Goal: Transaction & Acquisition: Book appointment/travel/reservation

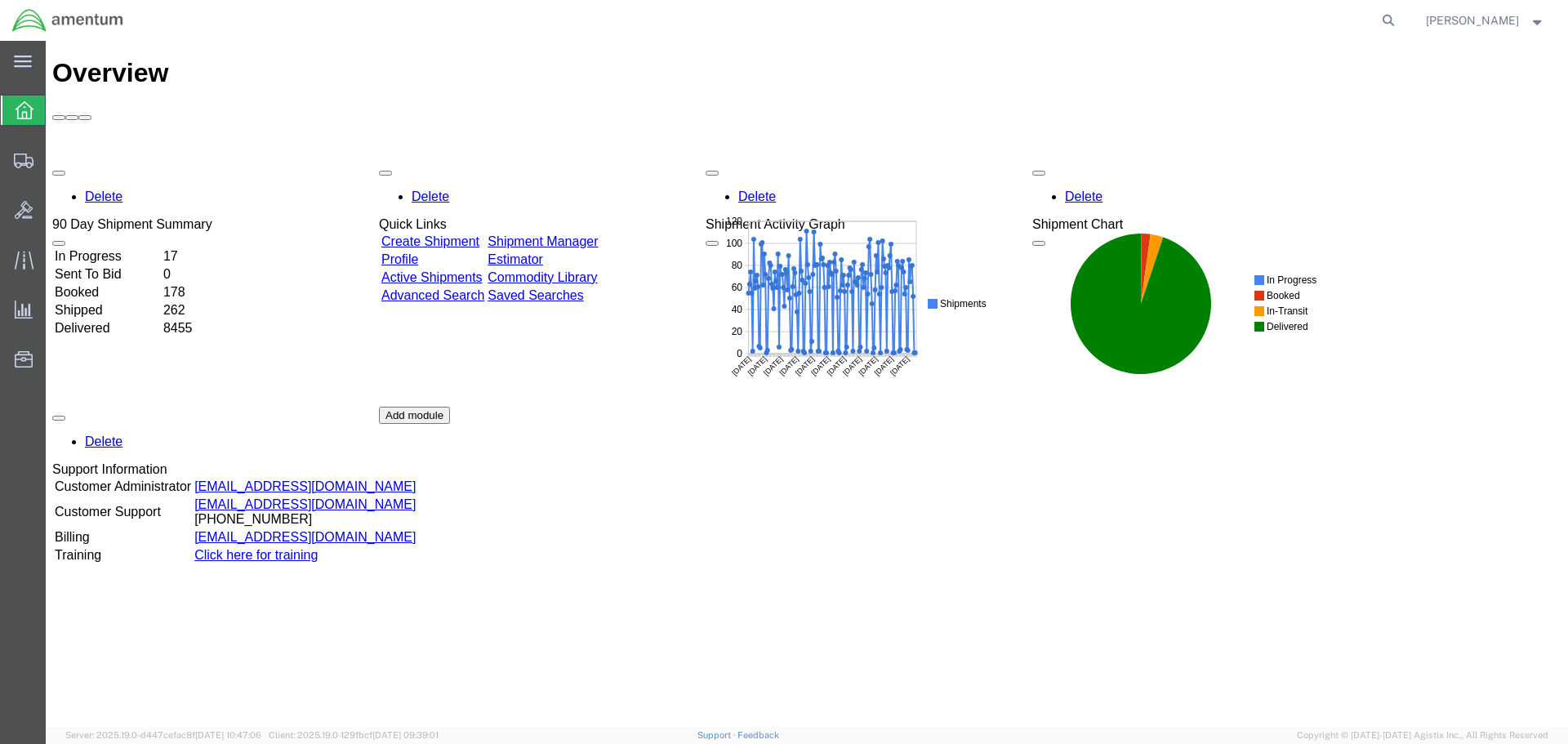
click at [598, 234] on link "Shipment Manager" at bounding box center [542, 240] width 110 height 14
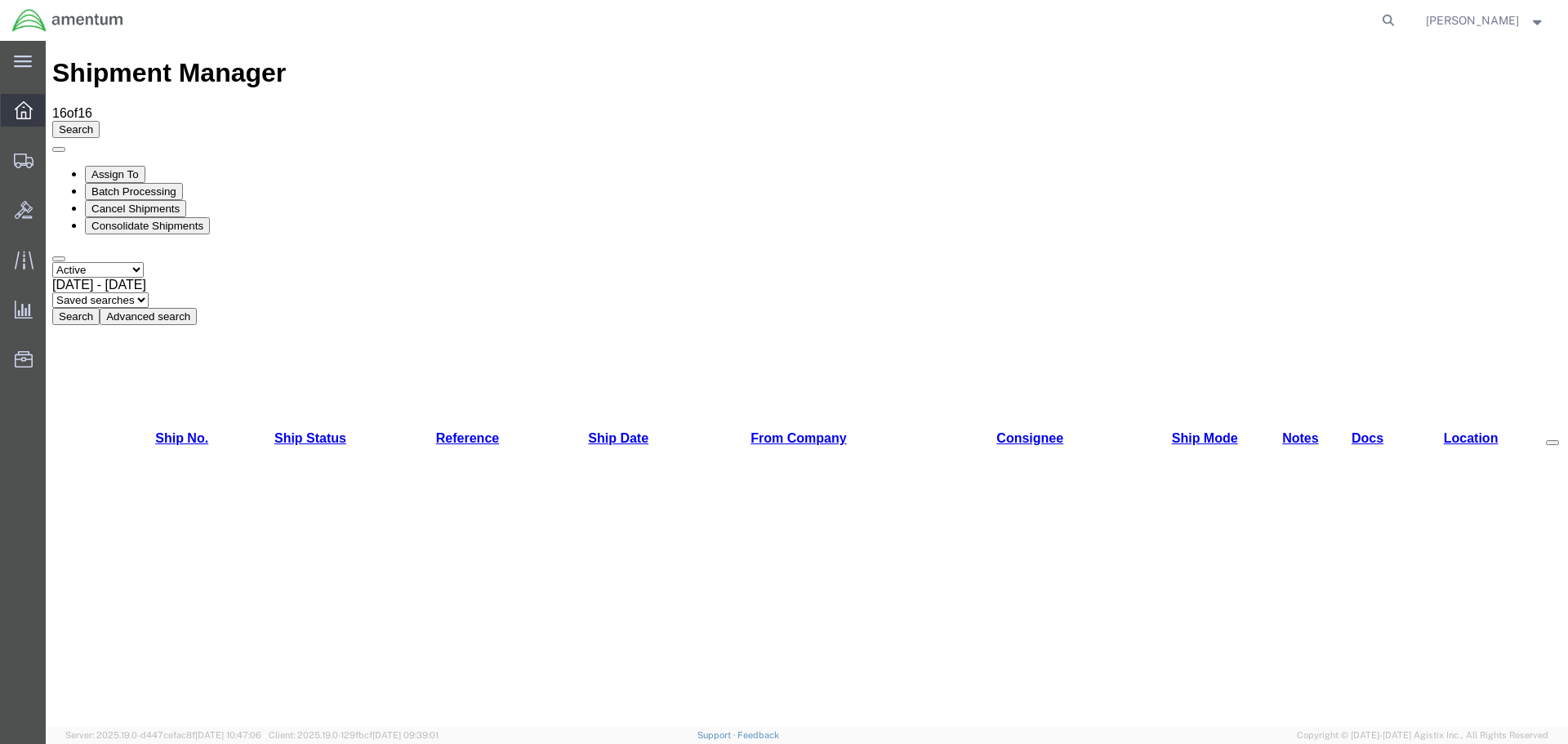
click at [16, 117] on icon at bounding box center [23, 110] width 18 height 18
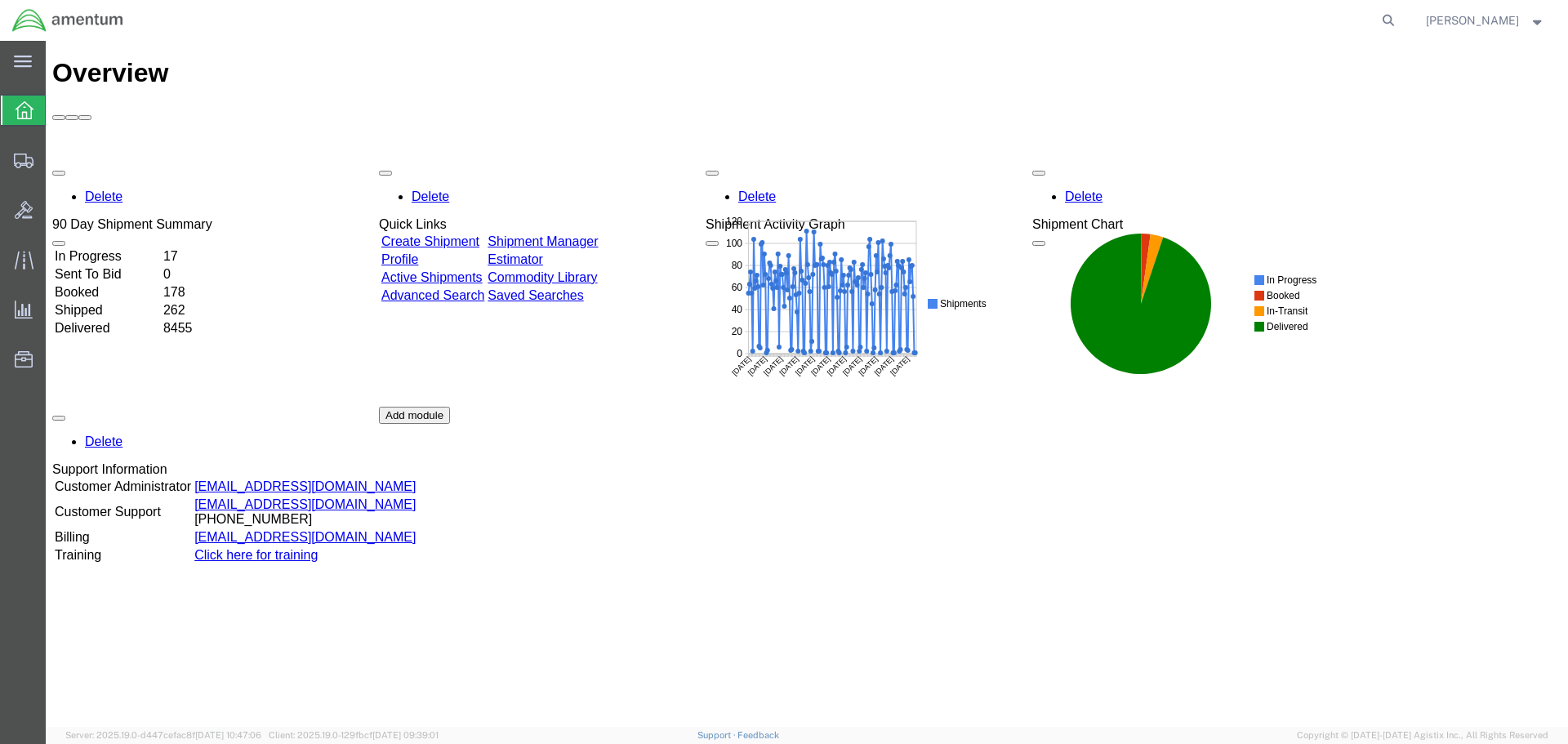
click at [598, 234] on link "Shipment Manager" at bounding box center [542, 240] width 110 height 14
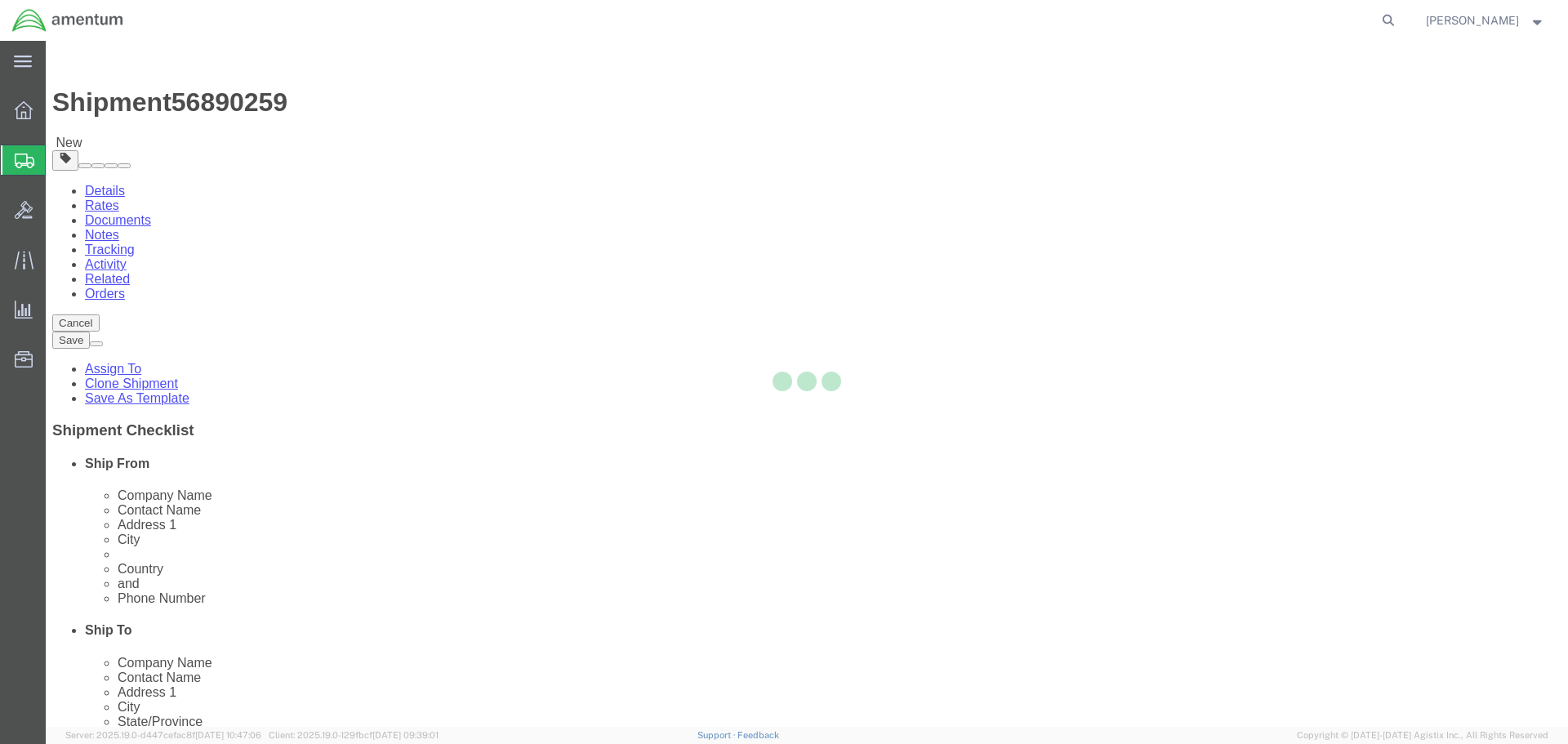
select select "42682"
select select
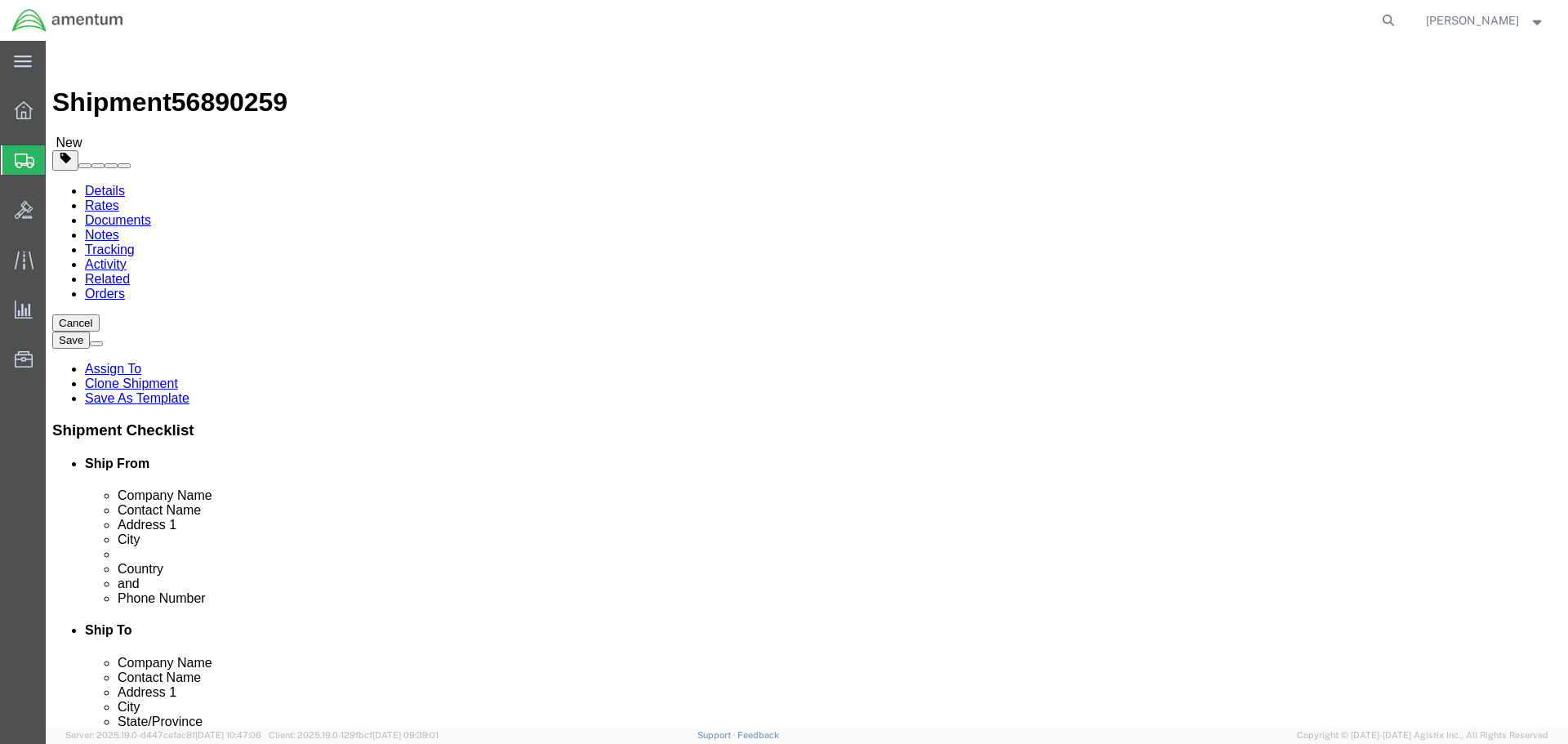
click input "404.767.5800"
type input "404-767-5800"
click button "Rate Shipment"
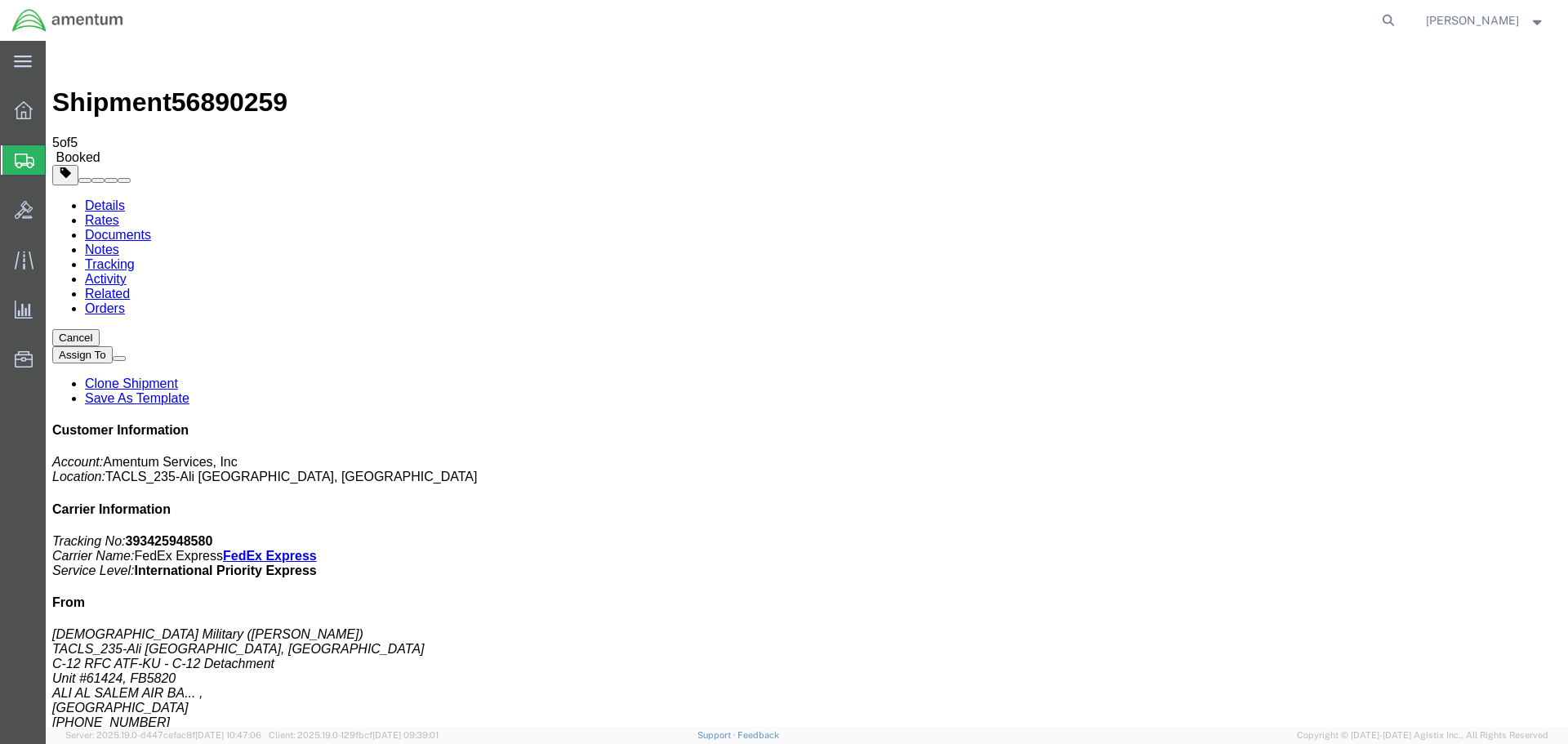
click at [22, 111] on icon at bounding box center [23, 110] width 18 height 18
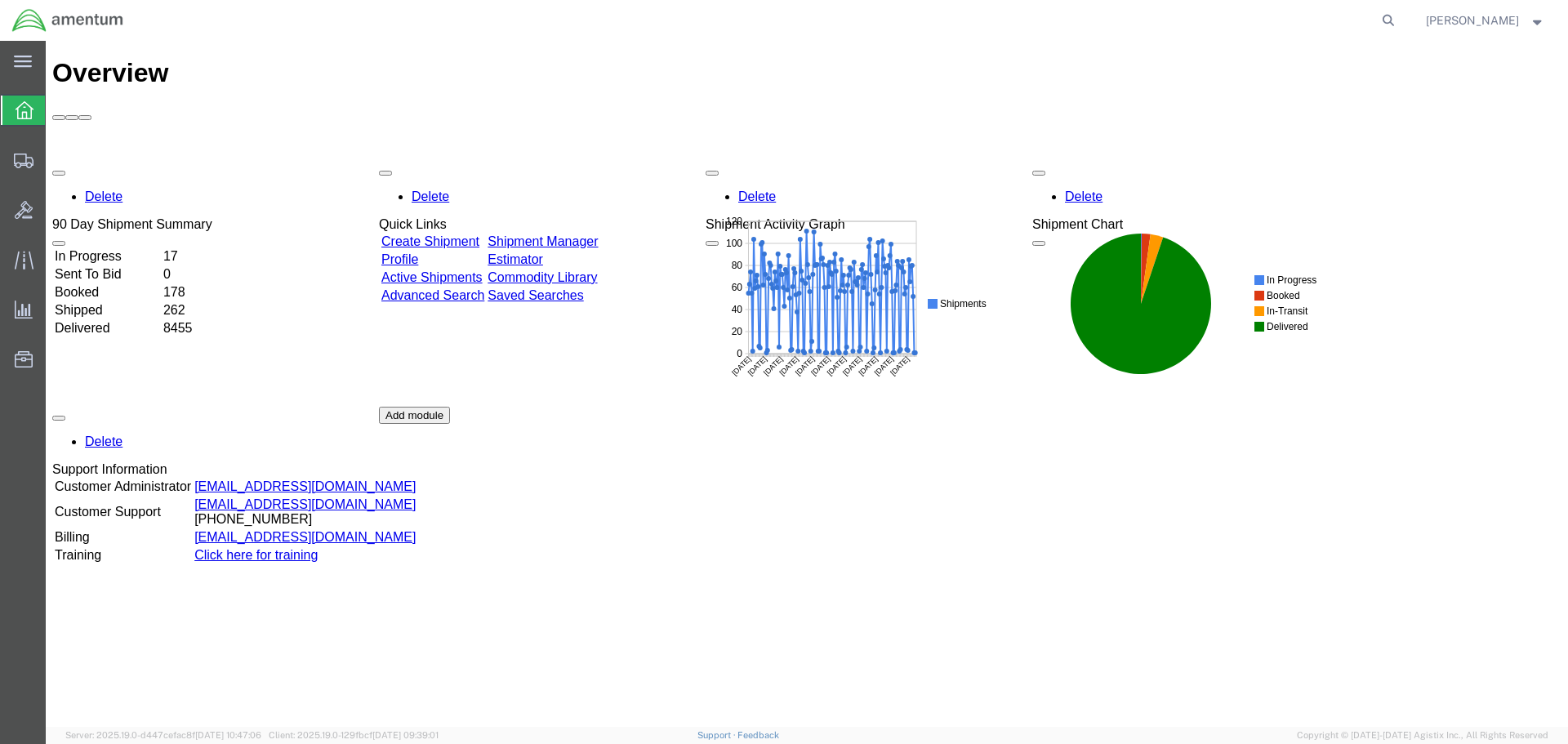
click at [598, 234] on link "Shipment Manager" at bounding box center [542, 240] width 110 height 14
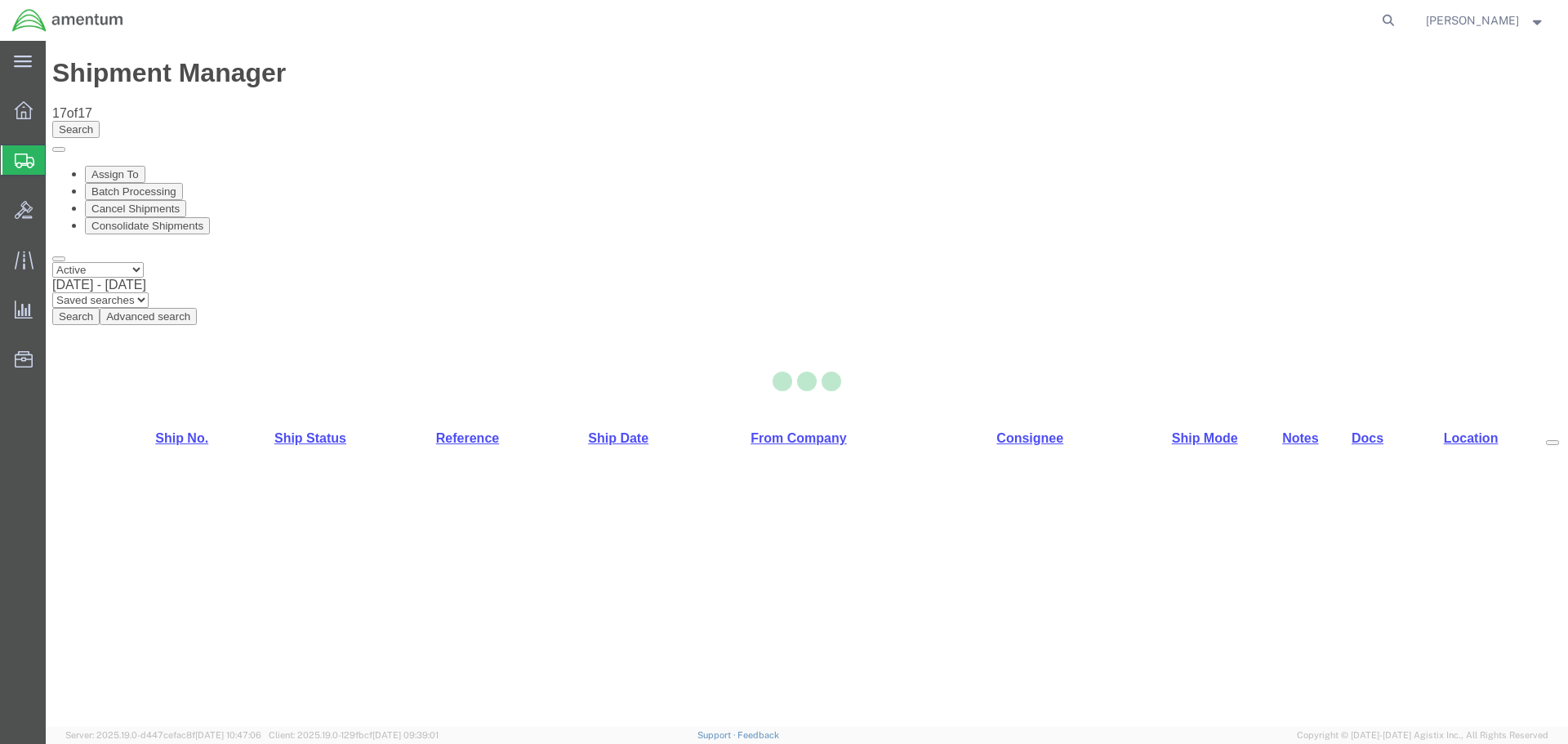
select select "42682"
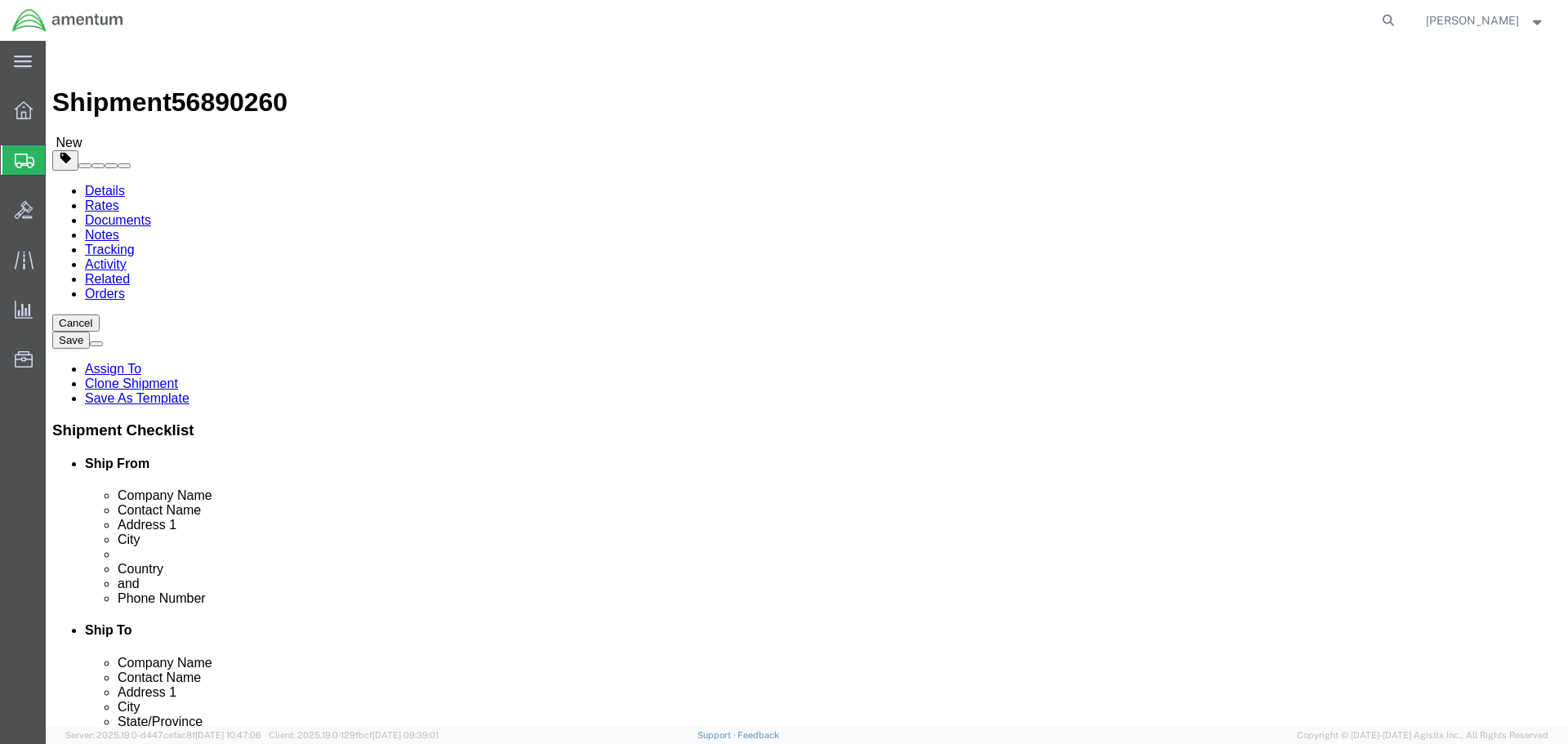
drag, startPoint x: 868, startPoint y: 556, endPoint x: 875, endPoint y: 567, distance: 13.0
click input "404.767.5800"
type input "404-767-5800"
click button "Rate Shipment"
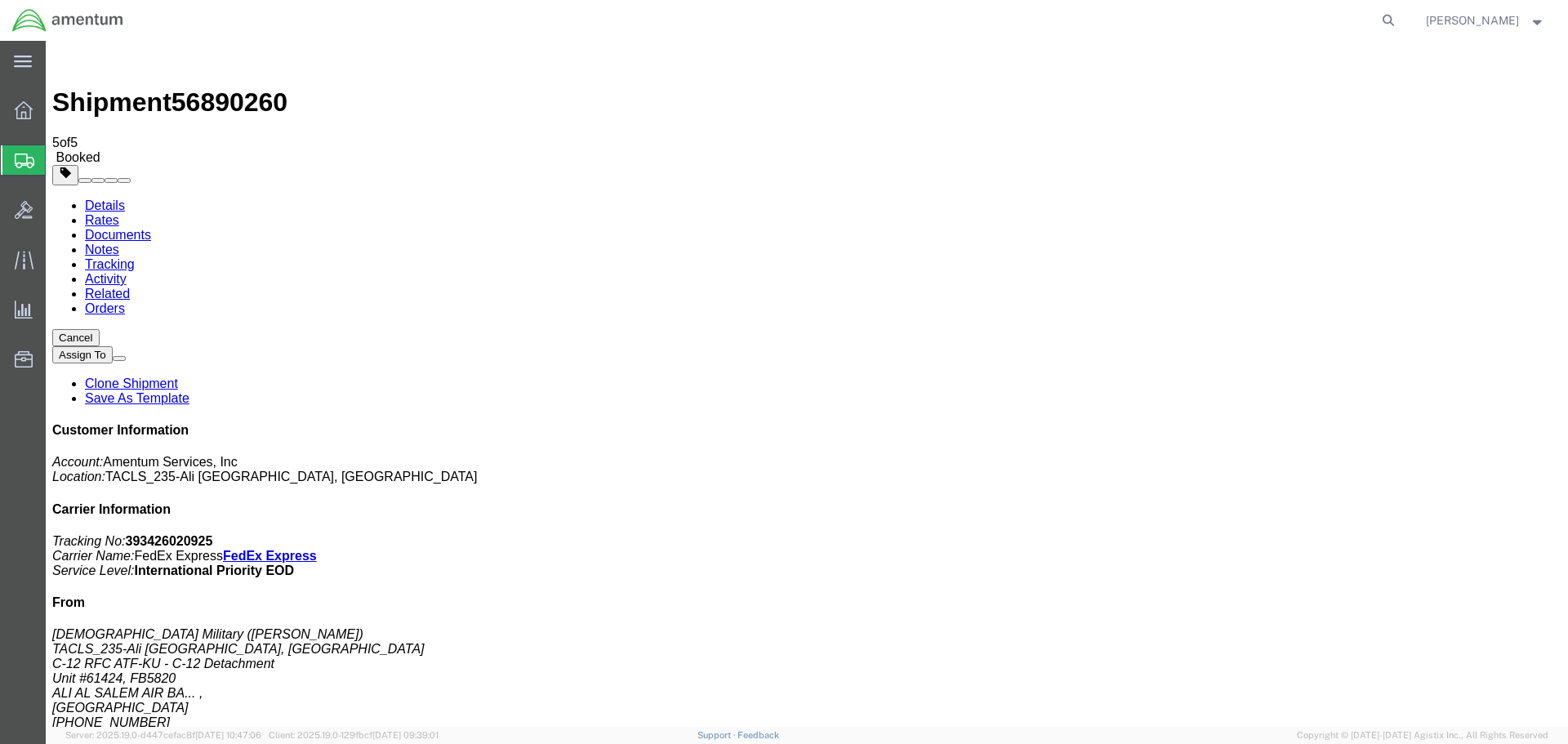
click at [35, 116] on div at bounding box center [23, 110] width 46 height 33
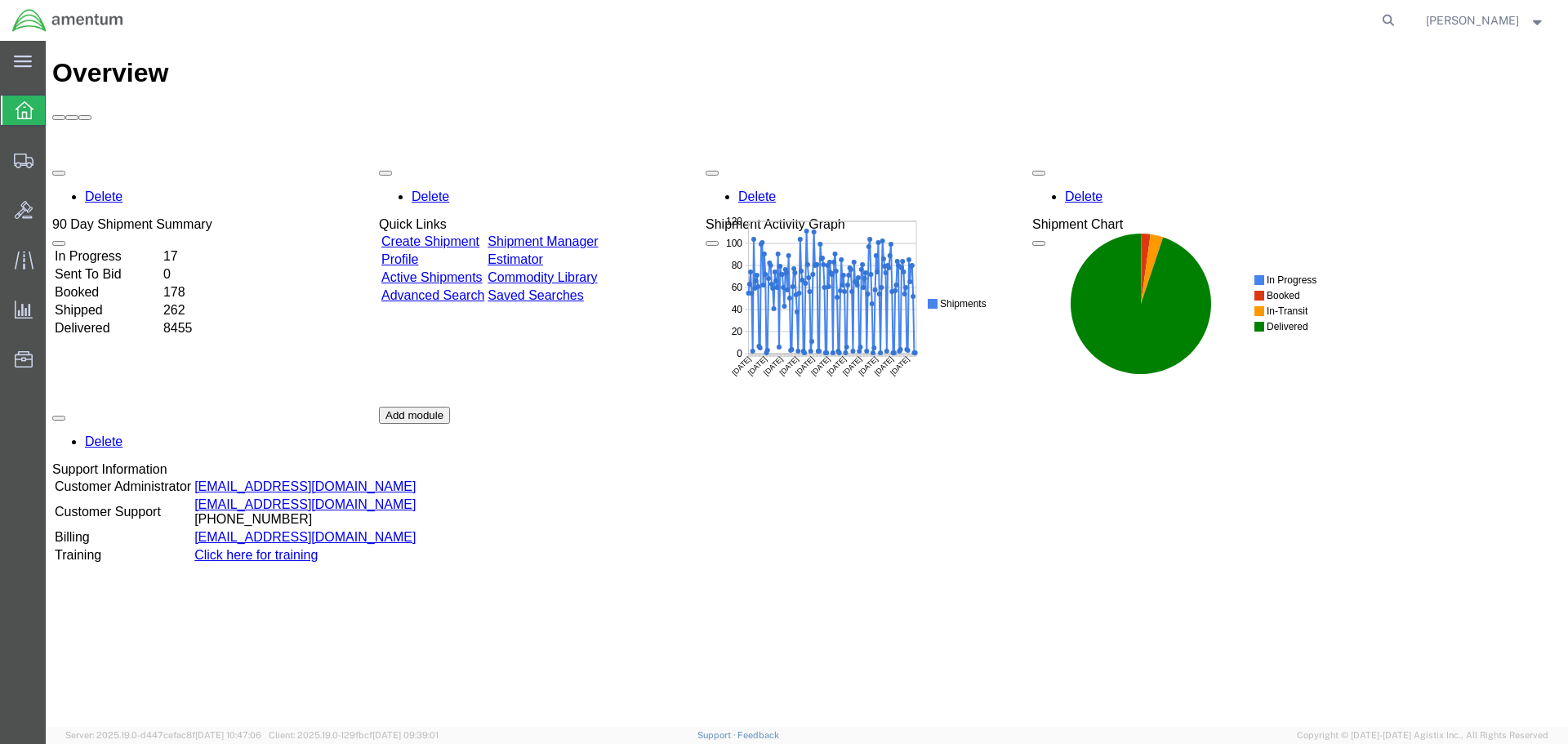
click at [578, 234] on link "Shipment Manager" at bounding box center [542, 240] width 110 height 14
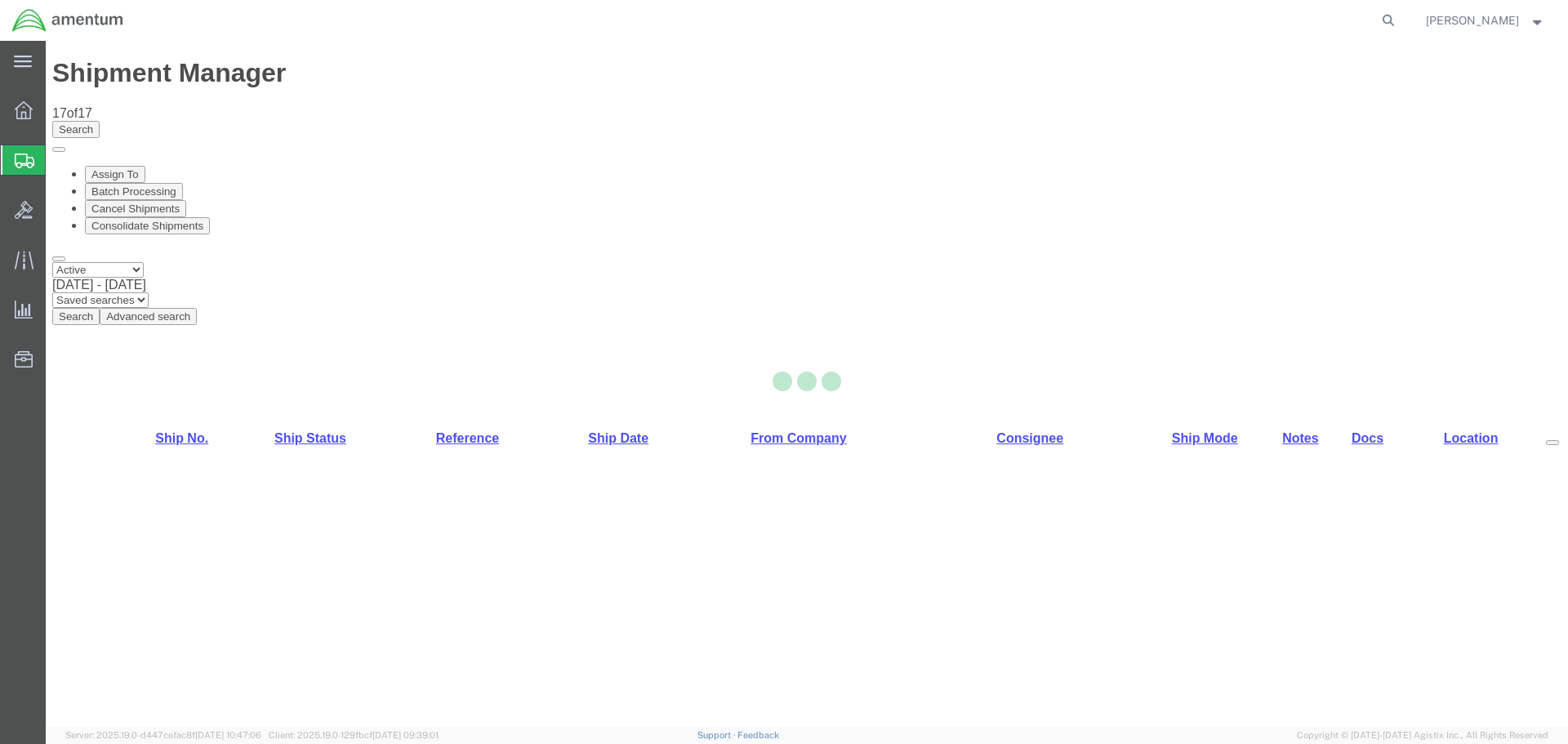
select select "42682"
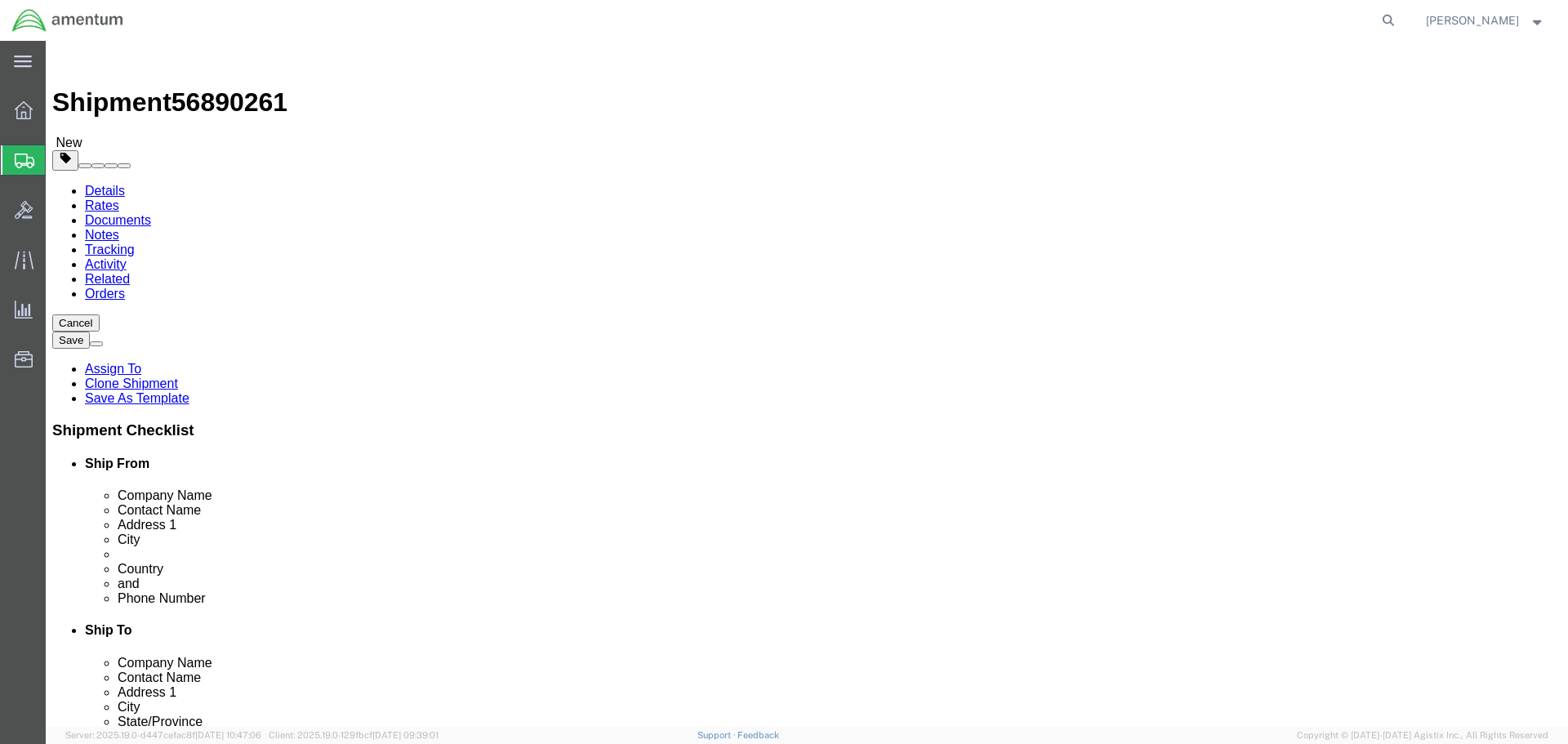
click input "404.767.5800"
type input "404-767-5800"
click button "Rate Shipment"
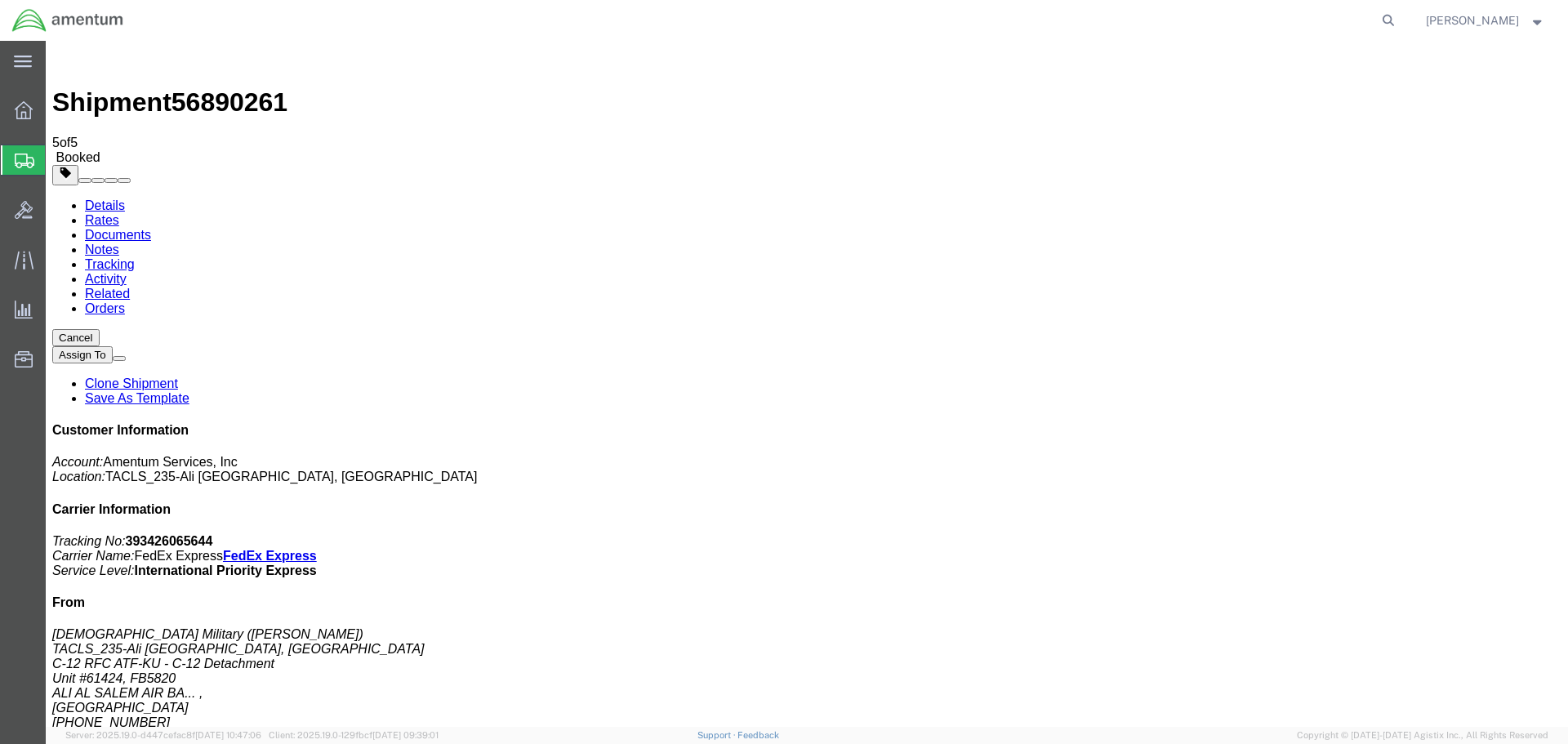
drag, startPoint x: 140, startPoint y: 349, endPoint x: 509, endPoint y: 440, distance: 380.1
